Goal: Task Accomplishment & Management: Manage account settings

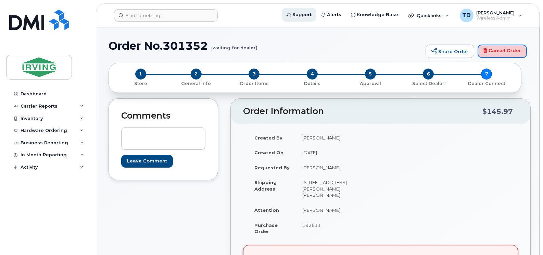
drag, startPoint x: 490, startPoint y: 49, endPoint x: 304, endPoint y: 21, distance: 188.4
click at [490, 49] on link "Cancel Order" at bounding box center [502, 52] width 49 height 14
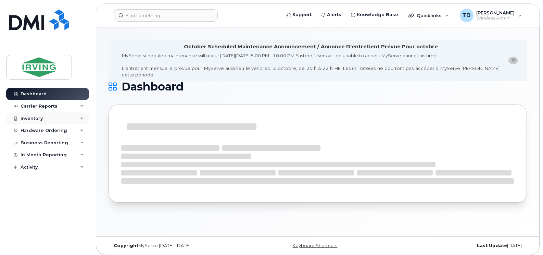
click at [80, 117] on icon at bounding box center [81, 118] width 3 height 3
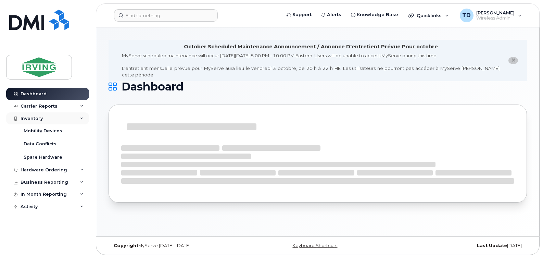
click at [80, 117] on icon at bounding box center [81, 118] width 3 height 3
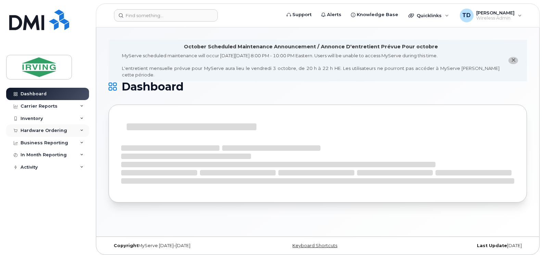
click at [85, 128] on div "Hardware Ordering" at bounding box center [47, 130] width 83 height 12
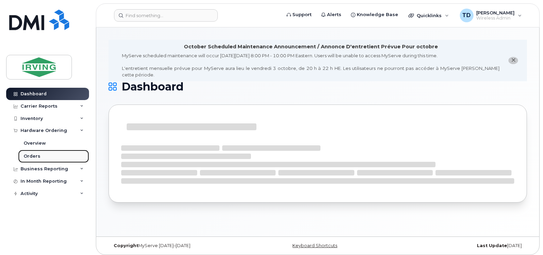
click at [35, 159] on div "Orders" at bounding box center [32, 156] width 17 height 6
